Goal: Task Accomplishment & Management: Manage account settings

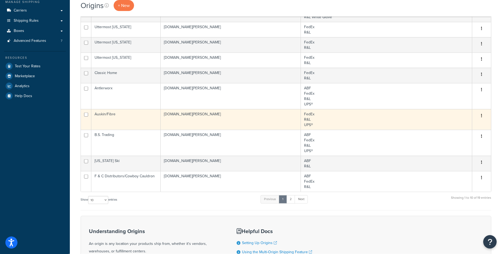
scroll to position [132, 0]
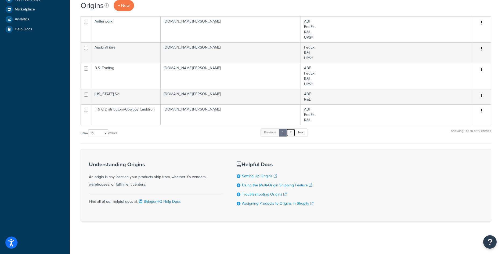
click at [293, 133] on link "2" at bounding box center [290, 133] width 9 height 8
click at [300, 134] on link "Next" at bounding box center [300, 133] width 13 height 8
click at [294, 134] on link "2" at bounding box center [290, 133] width 9 height 8
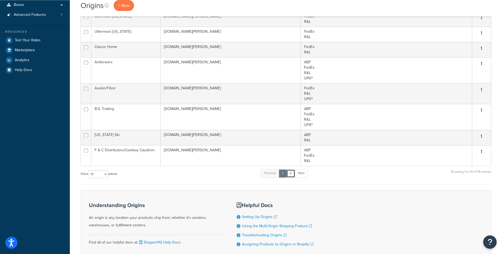
scroll to position [0, 0]
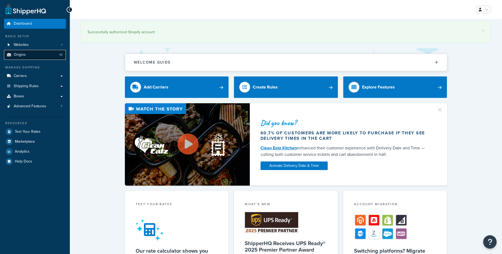
click at [35, 59] on link "Origins 19" at bounding box center [35, 55] width 62 height 10
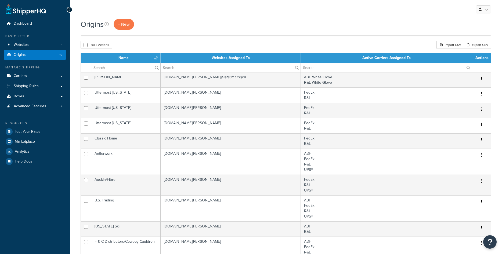
scroll to position [110, 0]
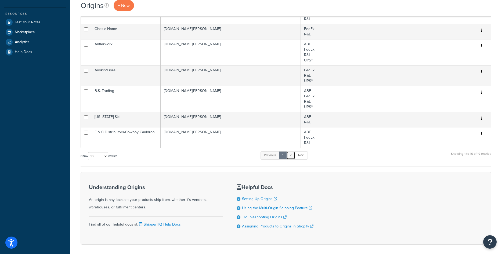
click at [293, 158] on link "2" at bounding box center [290, 155] width 9 height 8
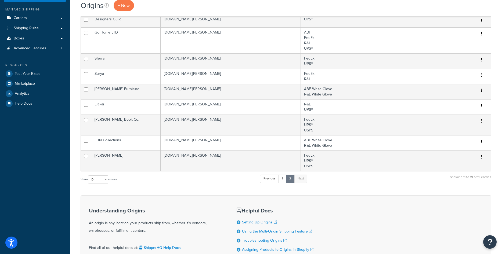
scroll to position [49, 0]
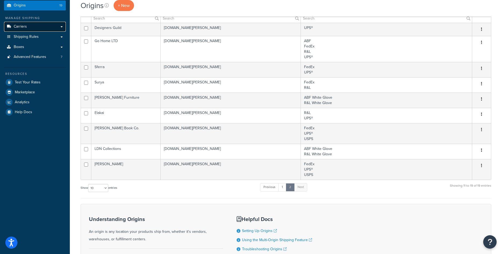
click at [20, 29] on span "Carriers" at bounding box center [20, 26] width 13 height 5
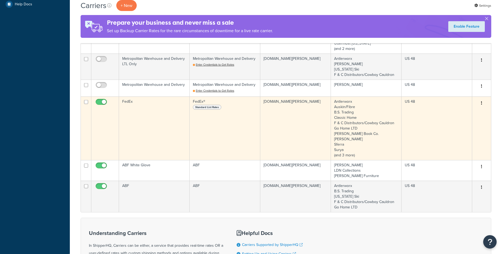
scroll to position [192, 0]
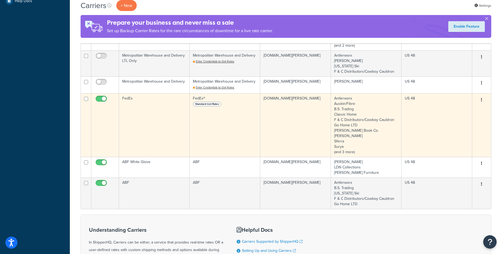
click at [166, 129] on td "FedEx" at bounding box center [154, 125] width 71 height 64
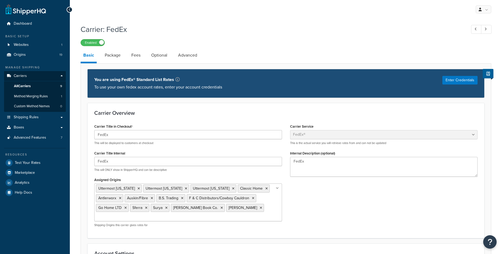
select select "fedEx"
select select "REGULAR_PICKUP"
select select "YOUR_PACKAGING"
click at [119, 57] on link "Package" at bounding box center [112, 55] width 21 height 13
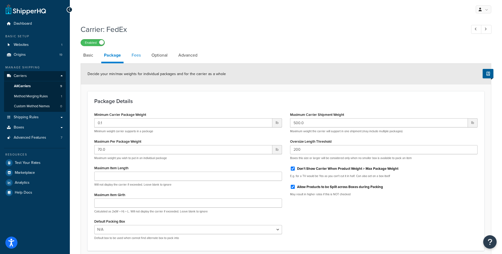
click at [137, 57] on link "Fees" at bounding box center [136, 55] width 14 height 13
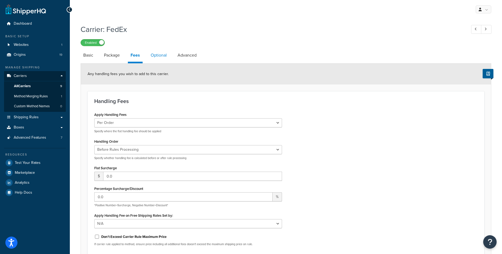
click at [162, 59] on link "Optional" at bounding box center [158, 55] width 21 height 13
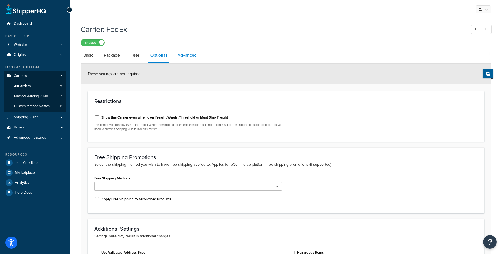
click at [184, 57] on link "Advanced" at bounding box center [187, 55] width 24 height 13
select select "false"
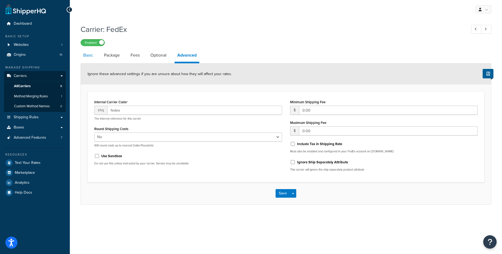
click at [90, 58] on link "Basic" at bounding box center [88, 55] width 15 height 13
select select "fedEx"
select select "REGULAR_PICKUP"
select select "YOUR_PACKAGING"
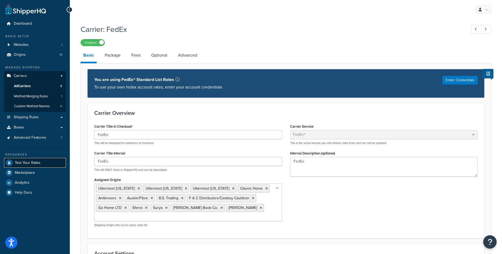
click at [30, 165] on span "Test Your Rates" at bounding box center [28, 163] width 26 height 5
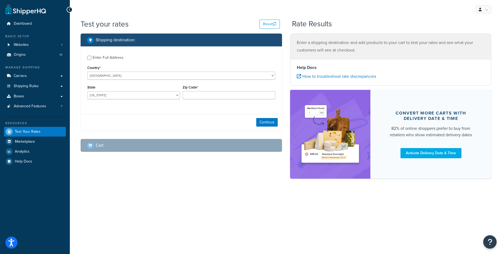
click at [101, 58] on div "Enter Full Address" at bounding box center [108, 58] width 31 height 8
click at [91, 58] on input "Enter Full Address" at bounding box center [89, 58] width 4 height 4
checkbox input "true"
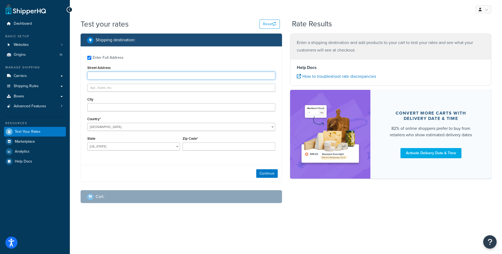
click at [206, 76] on input "Street Address" at bounding box center [181, 76] width 188 height 8
type input "1416 Whittier Drive"
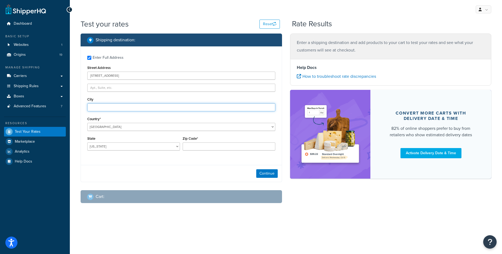
type input "Canton"
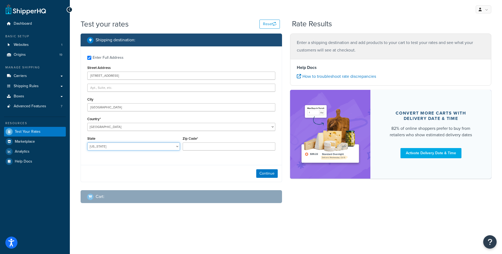
select select "MI"
type input "48187"
click at [261, 173] on button "Continue" at bounding box center [266, 173] width 21 height 9
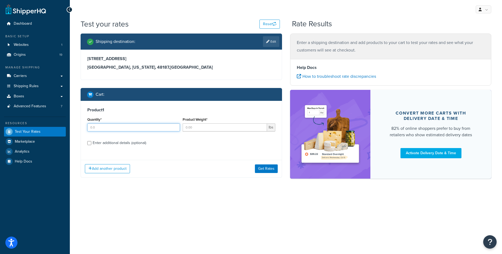
click at [127, 128] on input "Quantity*" at bounding box center [133, 127] width 93 height 8
type input "2"
click at [216, 127] on input "Product Weight*" at bounding box center [225, 127] width 84 height 8
type input "10"
click at [127, 142] on div "Enter additional details (optional)" at bounding box center [119, 143] width 53 height 8
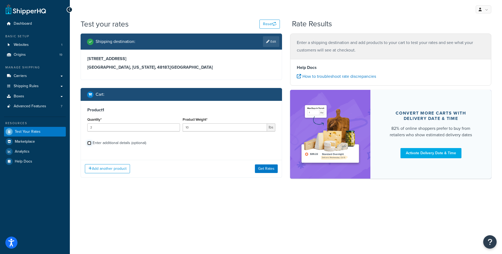
click at [91, 142] on input "Enter additional details (optional)" at bounding box center [89, 143] width 4 height 4
checkbox input "true"
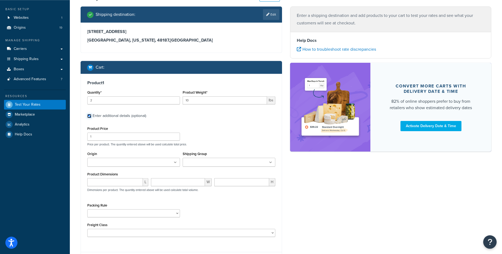
scroll to position [53, 0]
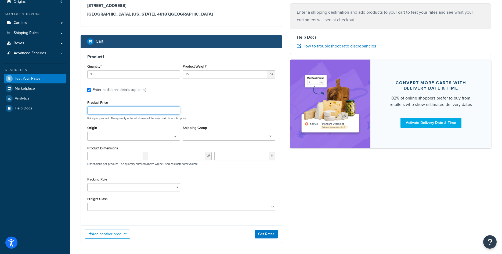
click at [147, 112] on input "1" at bounding box center [133, 111] width 93 height 8
type input "855"
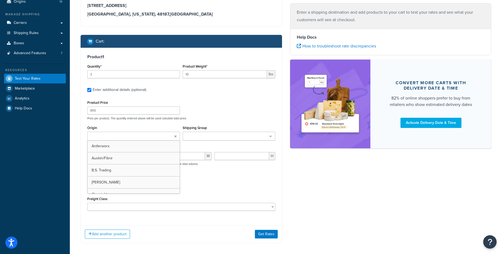
click at [146, 137] on ul at bounding box center [133, 136] width 93 height 9
type input "sury"
click at [208, 178] on div "Packing Rule" at bounding box center [181, 187] width 191 height 20
click at [126, 162] on div "L" at bounding box center [118, 160] width 64 height 12
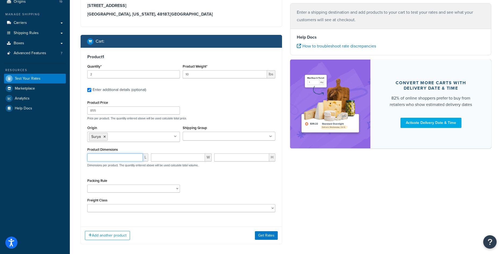
click at [126, 157] on input "number" at bounding box center [115, 158] width 56 height 8
type input "17"
click at [165, 158] on input "number" at bounding box center [178, 158] width 54 height 8
type input "17"
click at [221, 158] on input "number" at bounding box center [241, 158] width 55 height 8
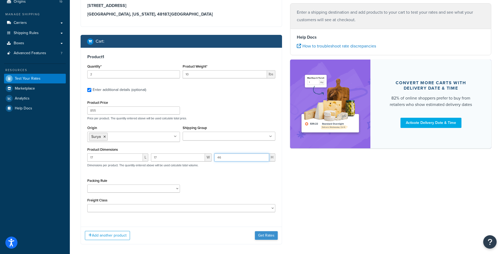
type input "46"
click at [270, 235] on button "Get Rates" at bounding box center [266, 235] width 23 height 9
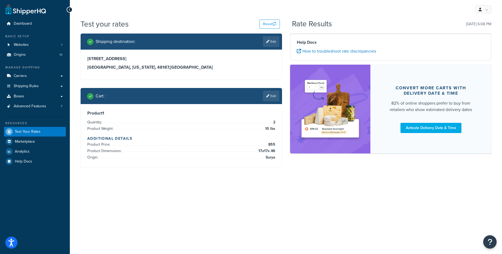
scroll to position [0, 0]
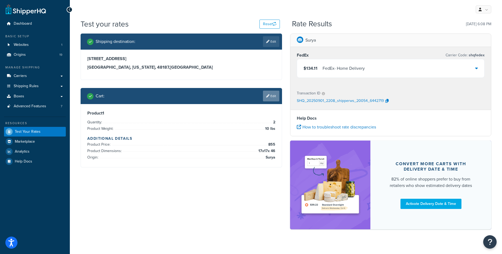
click at [269, 94] on link "Edit" at bounding box center [271, 96] width 16 height 11
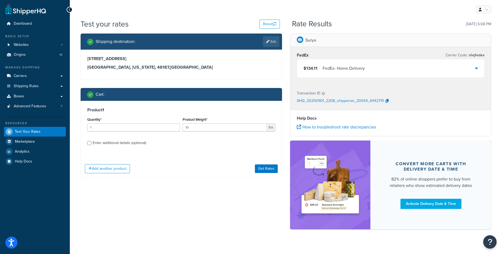
type input "1"
click at [174, 130] on input "1" at bounding box center [133, 127] width 93 height 8
click at [273, 169] on button "Get Rates" at bounding box center [266, 169] width 23 height 9
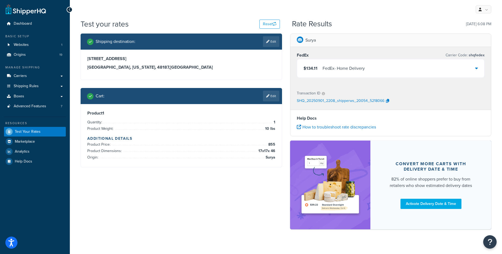
click at [477, 73] on div "$134.11 FedEx - Home Delivery" at bounding box center [390, 68] width 187 height 18
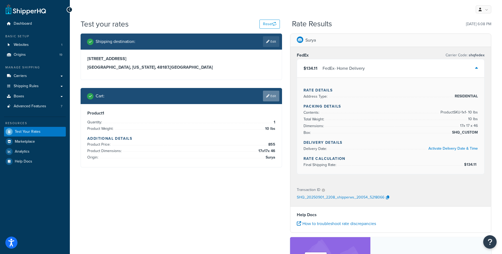
click at [271, 94] on link "Edit" at bounding box center [271, 96] width 16 height 11
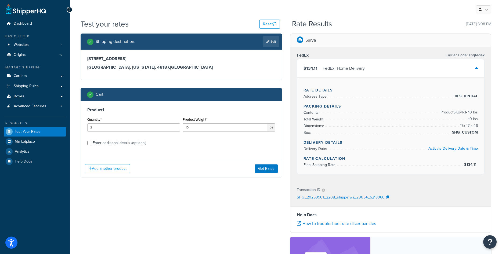
type input "2"
click at [173, 126] on input "2" at bounding box center [133, 127] width 93 height 8
click at [135, 142] on div "Enter additional details (optional)" at bounding box center [119, 143] width 53 height 8
click at [91, 142] on input "Enter additional details (optional)" at bounding box center [89, 143] width 4 height 4
checkbox input "true"
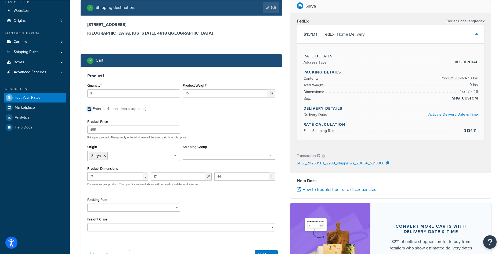
scroll to position [82, 0]
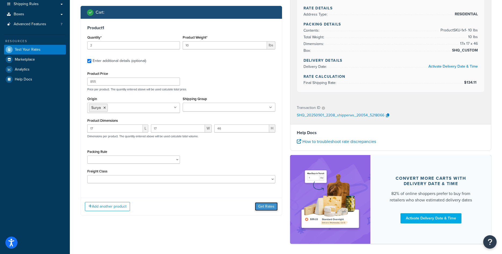
click at [267, 205] on button "Get Rates" at bounding box center [266, 206] width 23 height 9
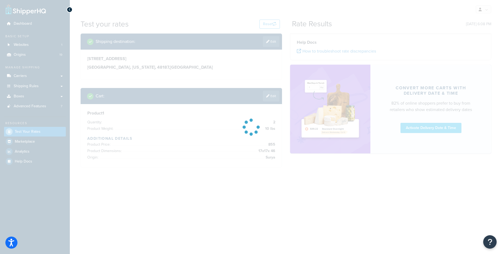
scroll to position [0, 0]
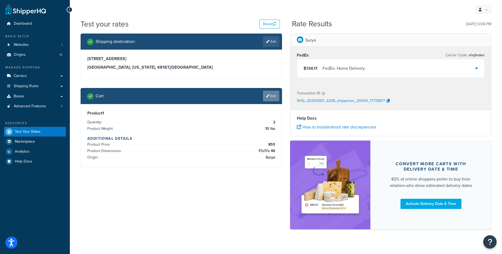
click at [279, 98] on link "Edit" at bounding box center [271, 96] width 16 height 11
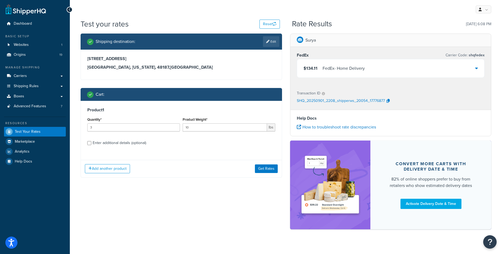
type input "3"
click at [174, 126] on input "3" at bounding box center [133, 127] width 93 height 8
click at [262, 167] on button "Get Rates" at bounding box center [266, 169] width 23 height 9
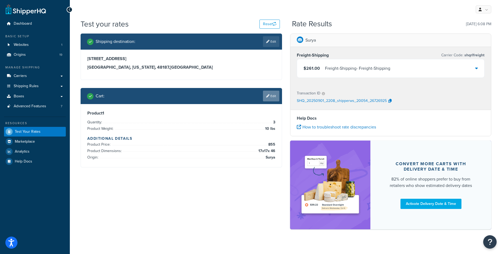
click at [274, 98] on link "Edit" at bounding box center [271, 96] width 16 height 11
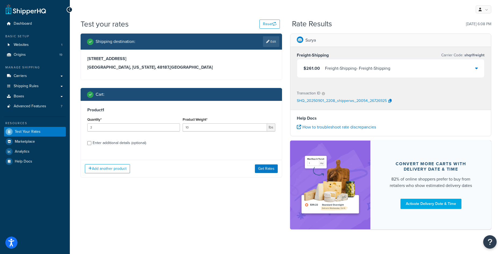
type input "2"
click at [173, 130] on input "2" at bounding box center [133, 127] width 93 height 8
click at [260, 171] on button "Get Rates" at bounding box center [266, 169] width 23 height 9
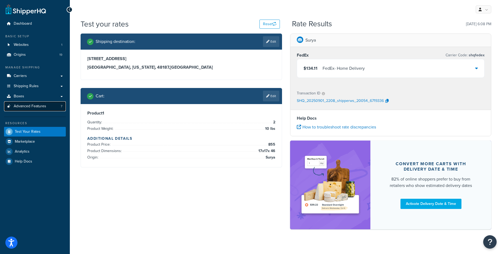
click at [46, 105] on link "Advanced Features 7" at bounding box center [35, 106] width 62 height 10
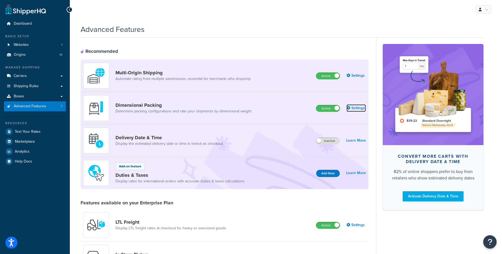
click at [358, 107] on link "Settings" at bounding box center [355, 108] width 19 height 8
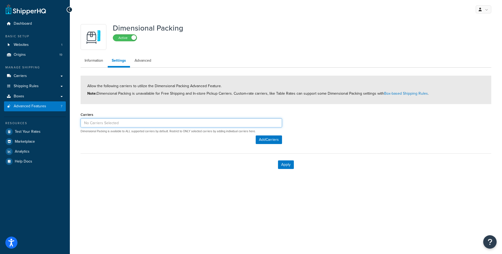
click at [232, 126] on input at bounding box center [181, 122] width 201 height 9
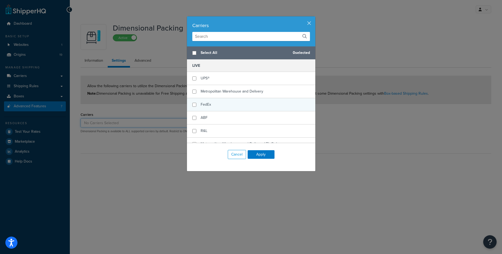
scroll to position [34, 0]
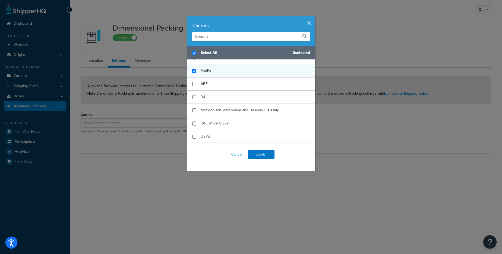
checkbox input "true"
click at [204, 70] on span "FedEx" at bounding box center [205, 71] width 10 height 6
click at [263, 154] on button "Apply" at bounding box center [260, 154] width 27 height 9
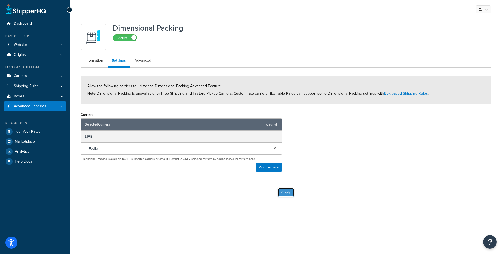
click at [289, 192] on button "Apply" at bounding box center [286, 192] width 16 height 9
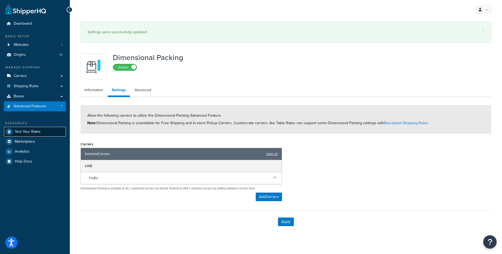
click at [33, 130] on span "Test Your Rates" at bounding box center [28, 132] width 26 height 5
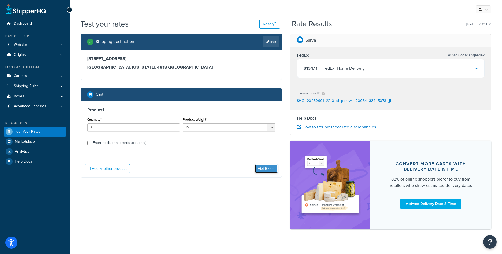
click at [265, 165] on button "Get Rates" at bounding box center [266, 169] width 23 height 9
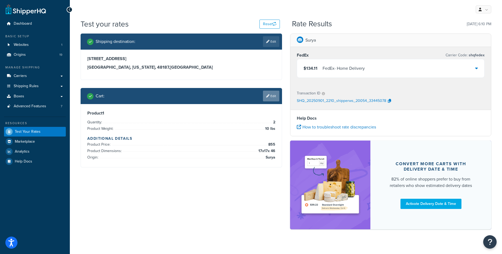
click at [275, 94] on link "Edit" at bounding box center [271, 96] width 16 height 11
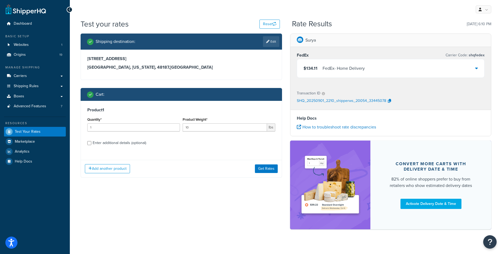
type input "1"
click at [174, 128] on input "1" at bounding box center [133, 127] width 93 height 8
click at [273, 167] on button "Get Rates" at bounding box center [266, 169] width 23 height 9
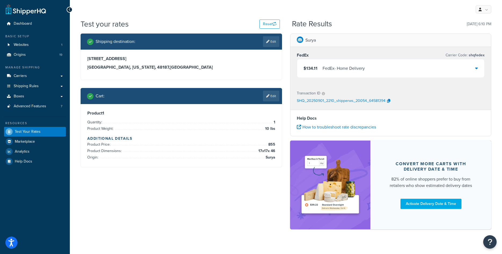
click at [394, 70] on div "$134.11 FedEx - Home Delivery" at bounding box center [390, 68] width 187 height 18
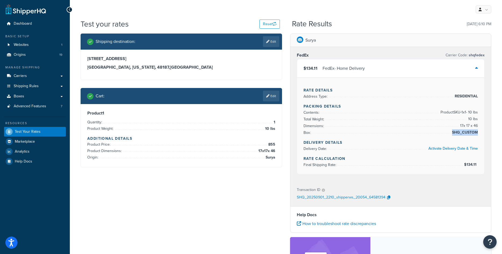
drag, startPoint x: 477, startPoint y: 132, endPoint x: 452, endPoint y: 131, distance: 24.5
click at [452, 131] on span "SHQ_CUSTOM" at bounding box center [463, 132] width 27 height 6
click at [19, 96] on span "Boxes" at bounding box center [19, 96] width 10 height 5
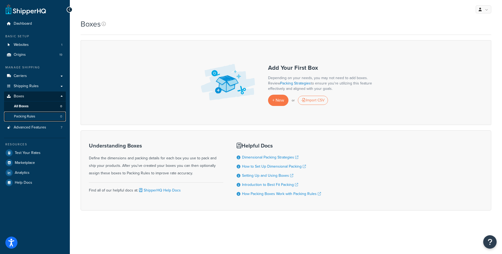
click at [26, 116] on span "Packing Rules" at bounding box center [24, 116] width 21 height 5
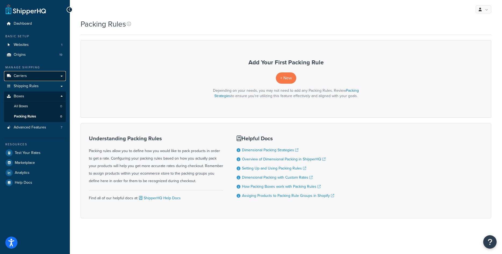
click at [32, 79] on link "Carriers" at bounding box center [35, 76] width 62 height 10
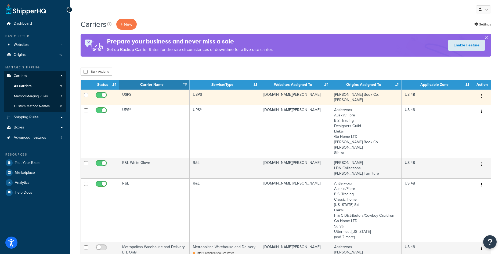
click at [352, 99] on td "[PERSON_NAME] Book Co. [PERSON_NAME]" at bounding box center [366, 97] width 71 height 15
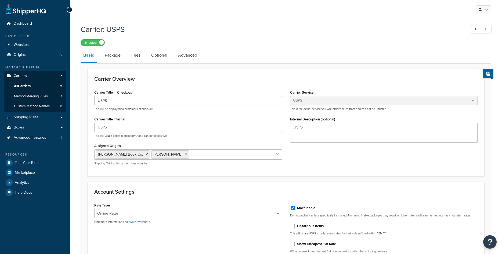
select select "usps"
select select "ONLINE"
click at [30, 85] on span "All Carriers" at bounding box center [22, 86] width 17 height 5
